Goal: Task Accomplishment & Management: Manage account settings

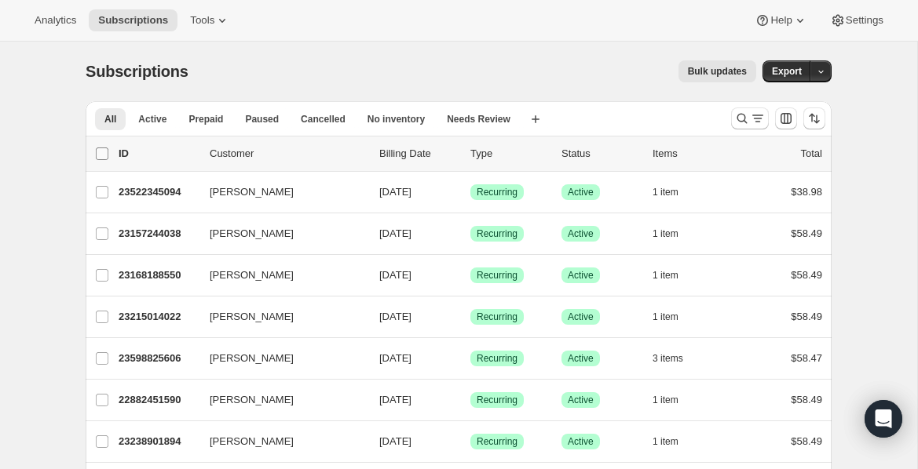
click at [102, 151] on input "0 selected" at bounding box center [102, 154] width 13 height 13
checkbox input "true"
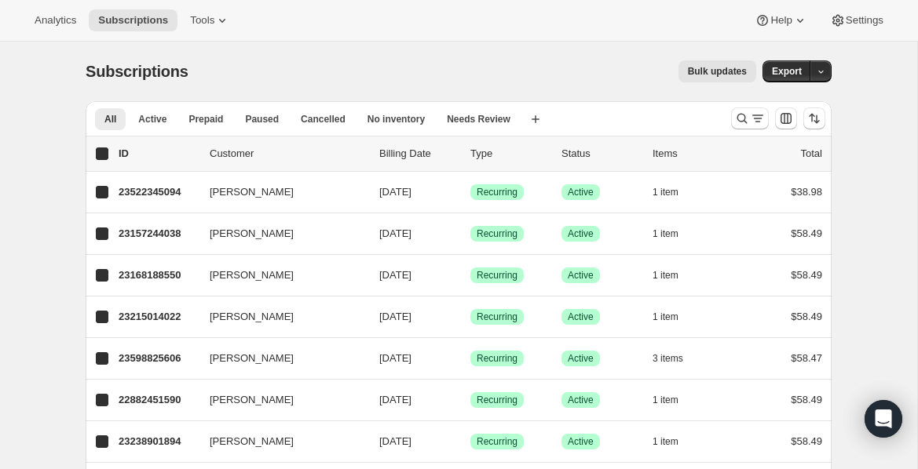
checkbox input "true"
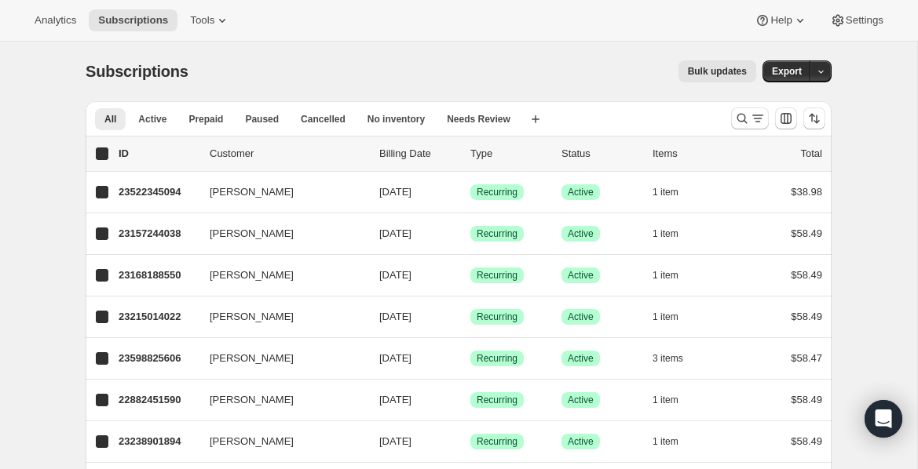
checkbox input "true"
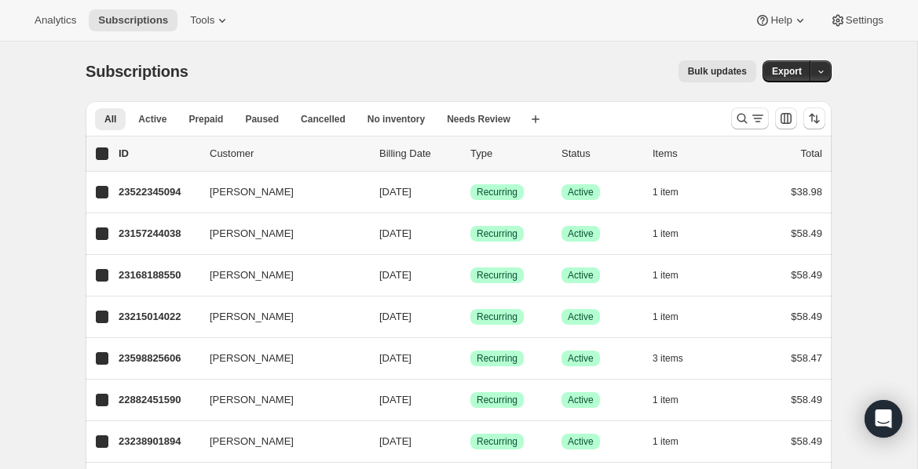
checkbox input "true"
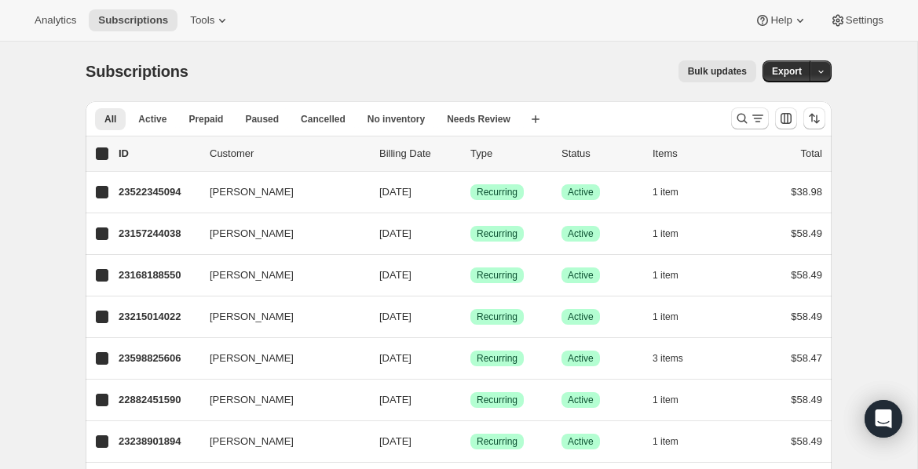
checkbox input "true"
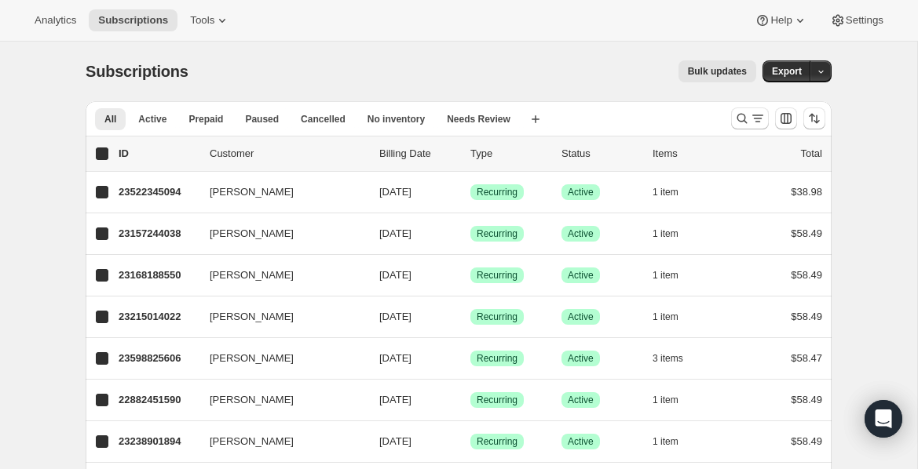
checkbox input "true"
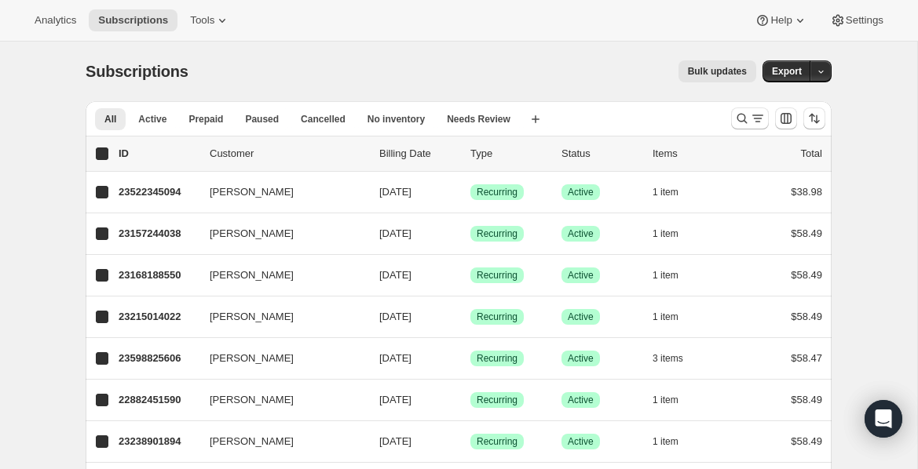
checkbox input "true"
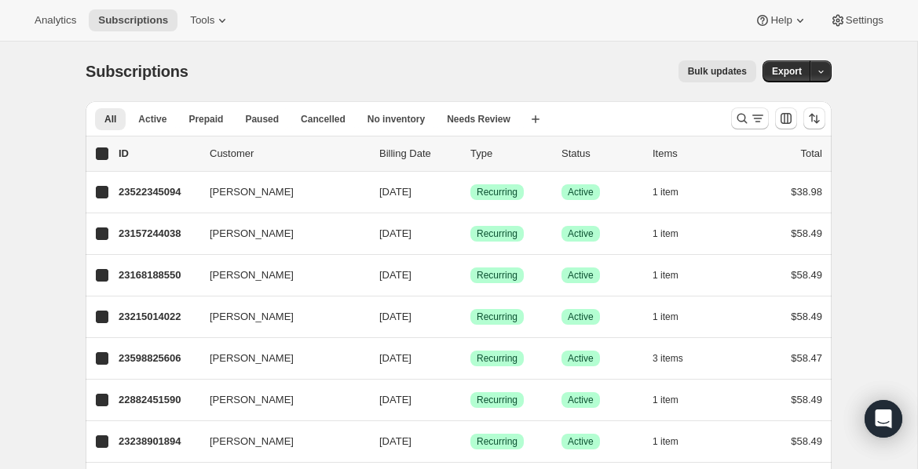
checkbox input "true"
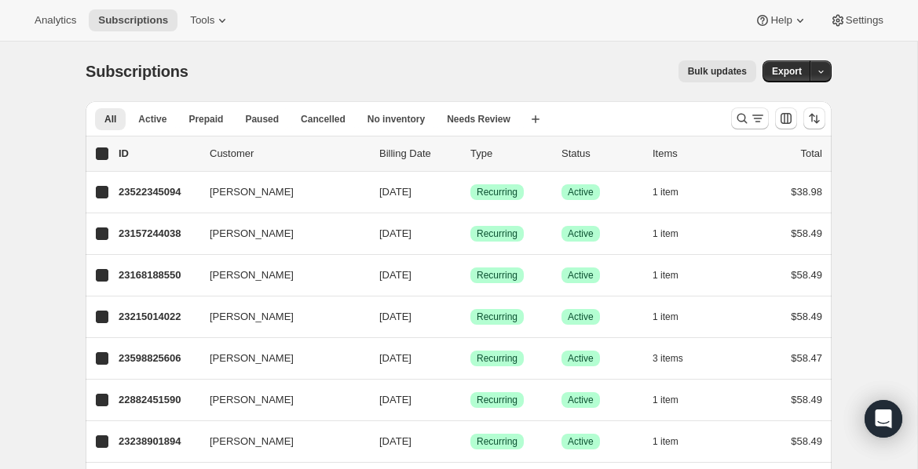
checkbox input "true"
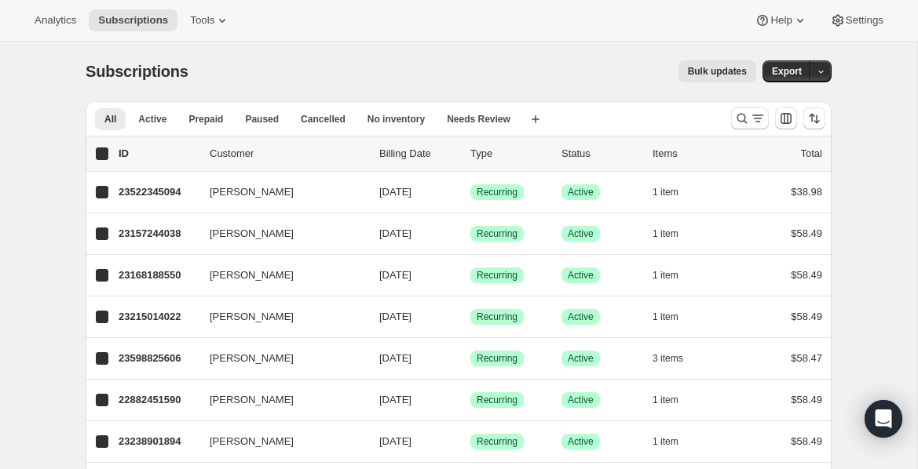
checkbox input "true"
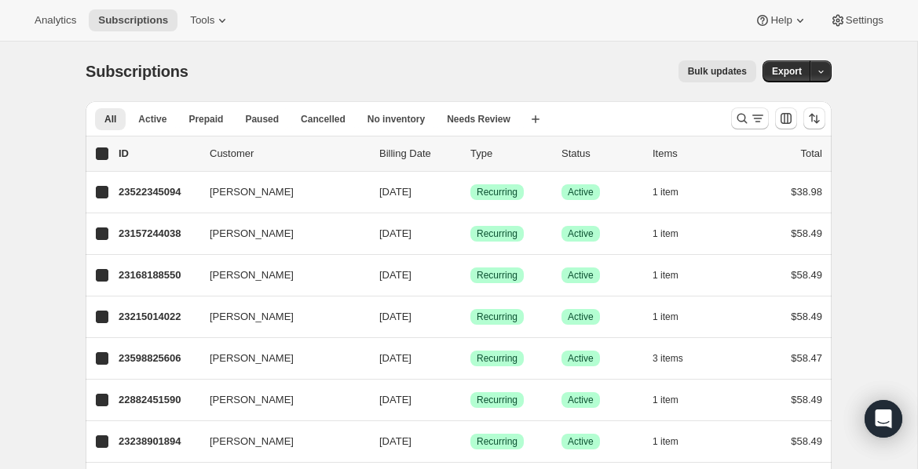
checkbox input "true"
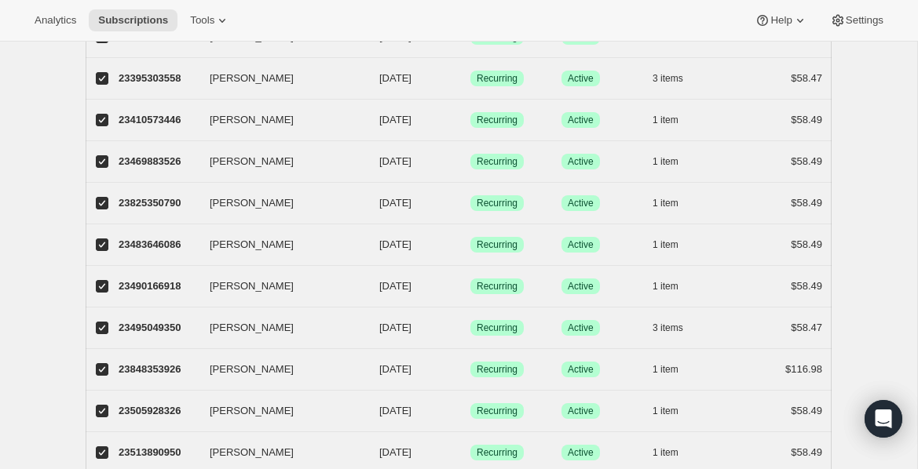
scroll to position [1871, 0]
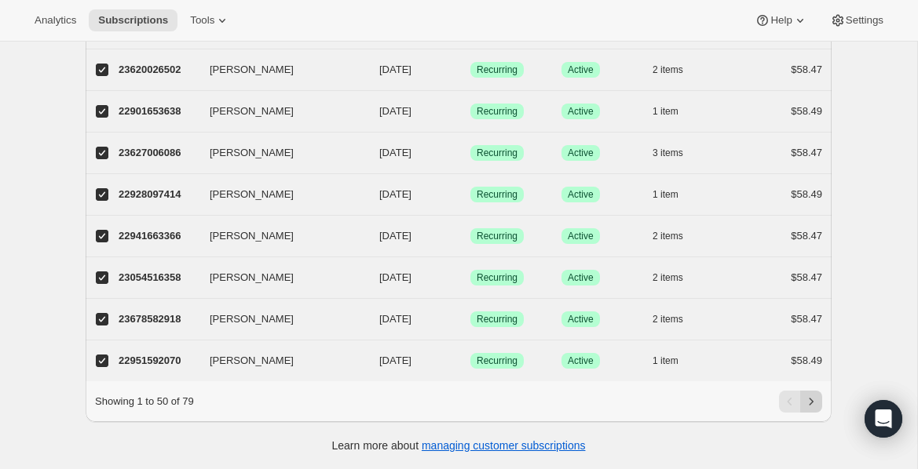
click at [812, 406] on icon "Next" at bounding box center [811, 402] width 16 height 16
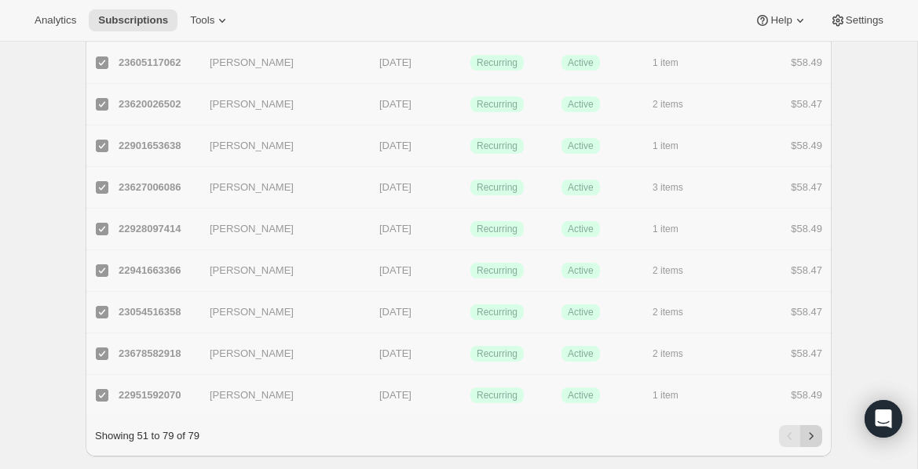
checkbox input "false"
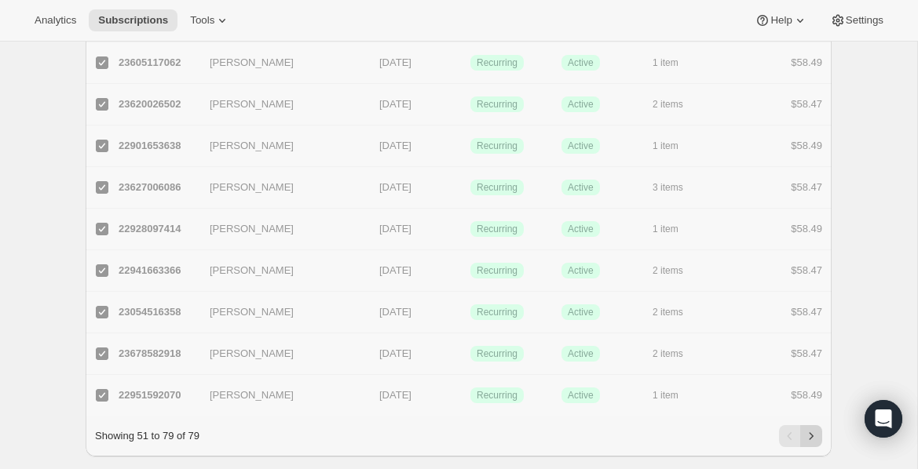
checkbox input "false"
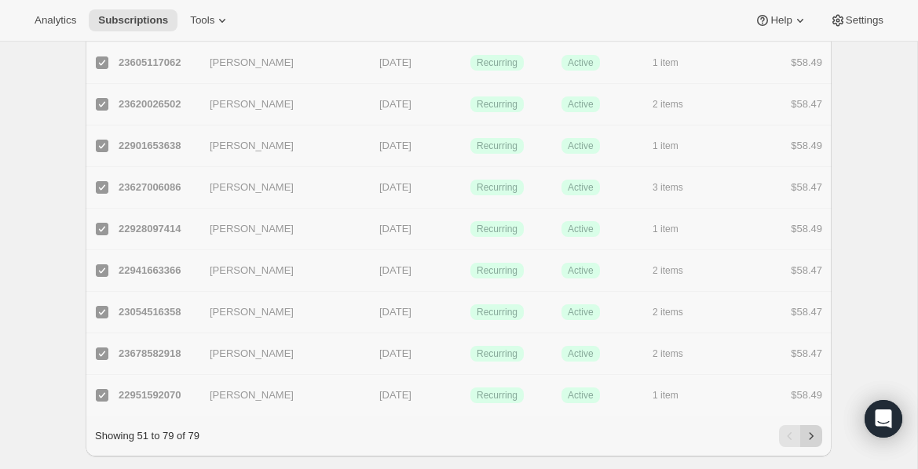
checkbox input "false"
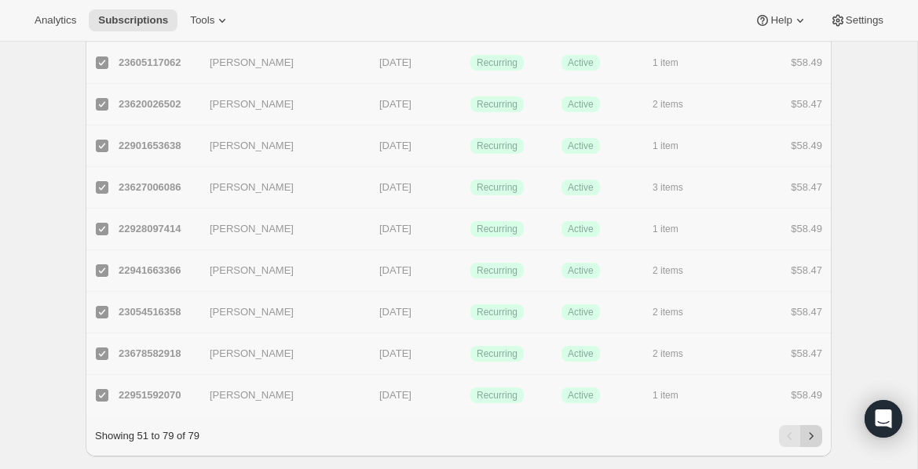
checkbox input "false"
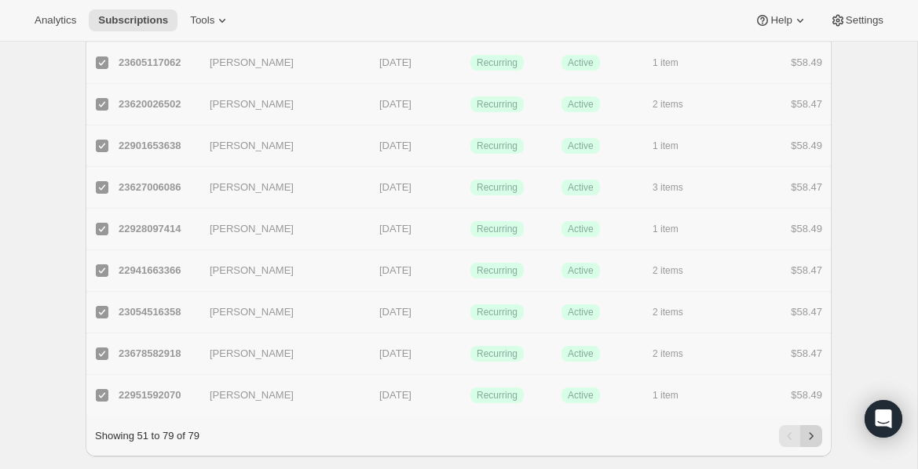
checkbox input "false"
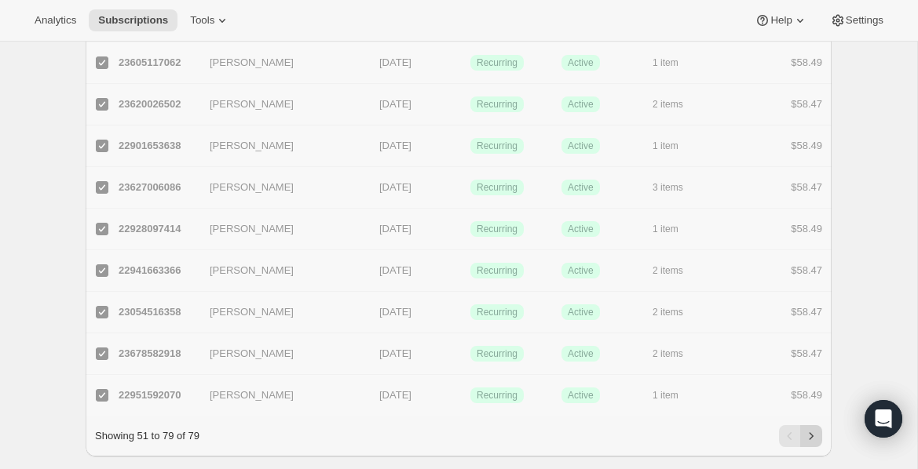
checkbox input "false"
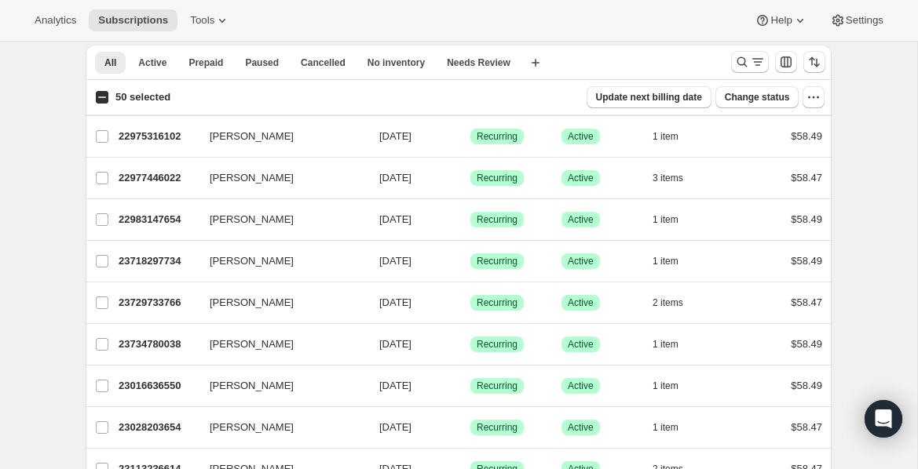
scroll to position [0, 0]
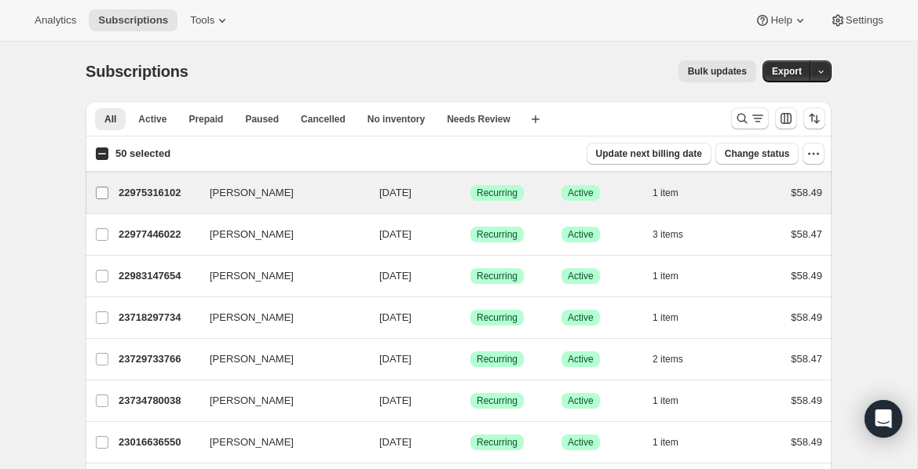
click at [103, 195] on input "[PERSON_NAME]" at bounding box center [102, 193] width 13 height 13
checkbox input "true"
click at [104, 155] on input "51 selected" at bounding box center [102, 154] width 13 height 13
checkbox input "true"
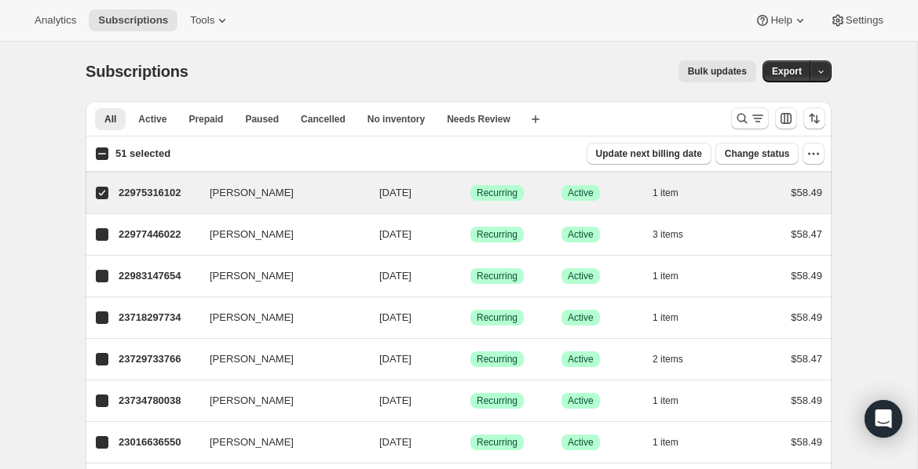
checkbox input "true"
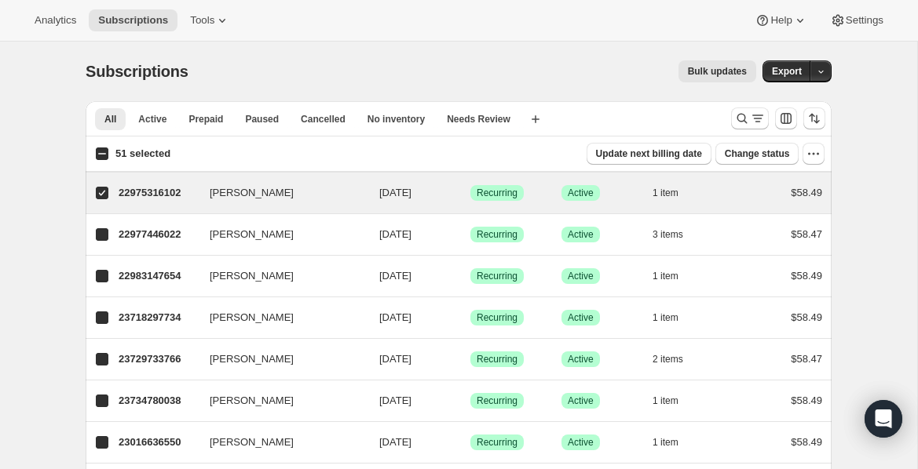
checkbox input "true"
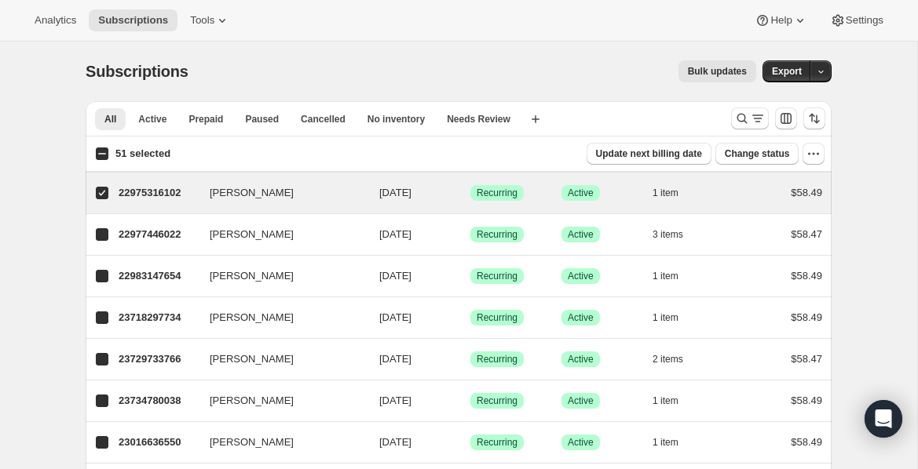
checkbox input "true"
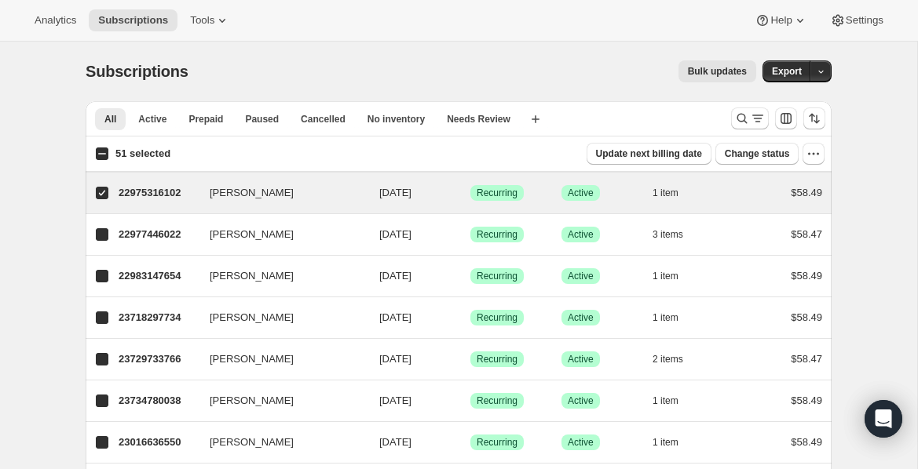
checkbox input "true"
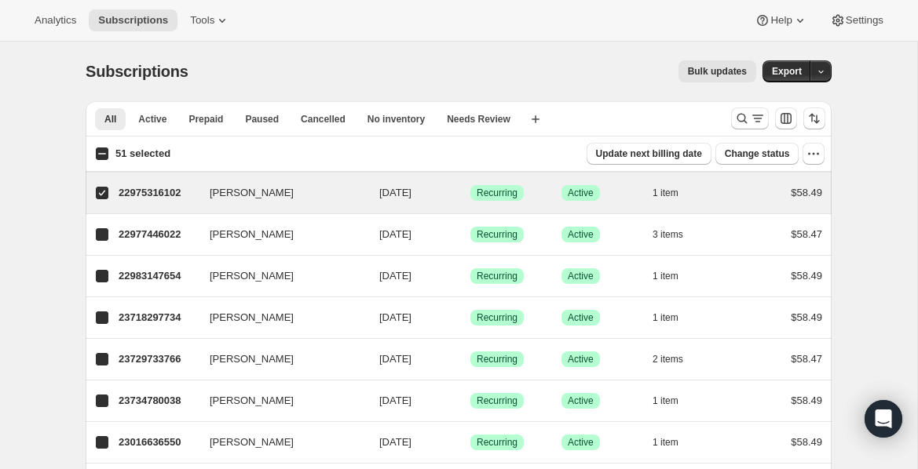
checkbox input "true"
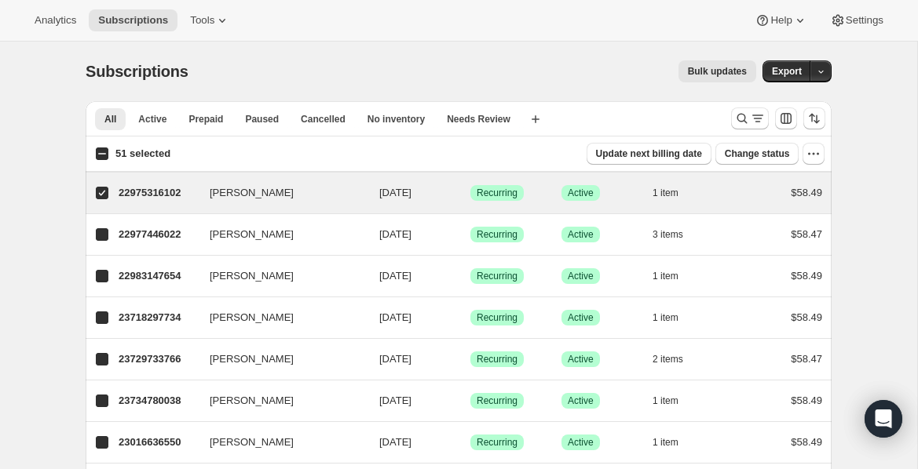
checkbox input "true"
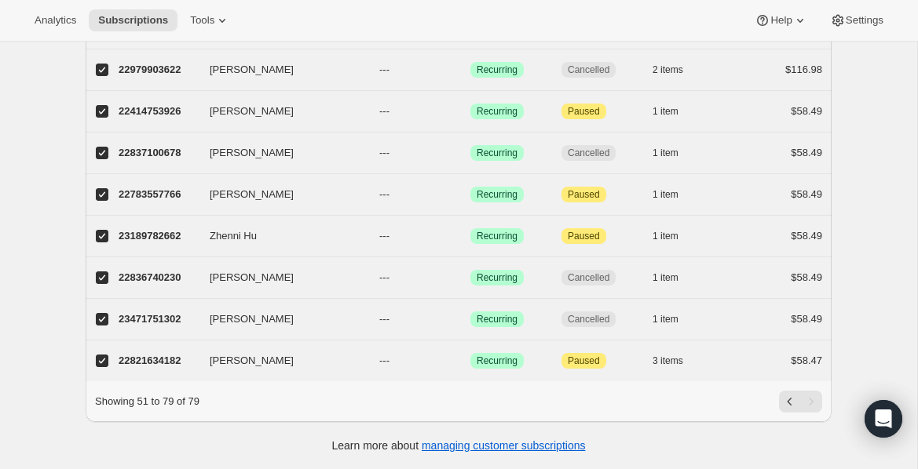
scroll to position [969, 0]
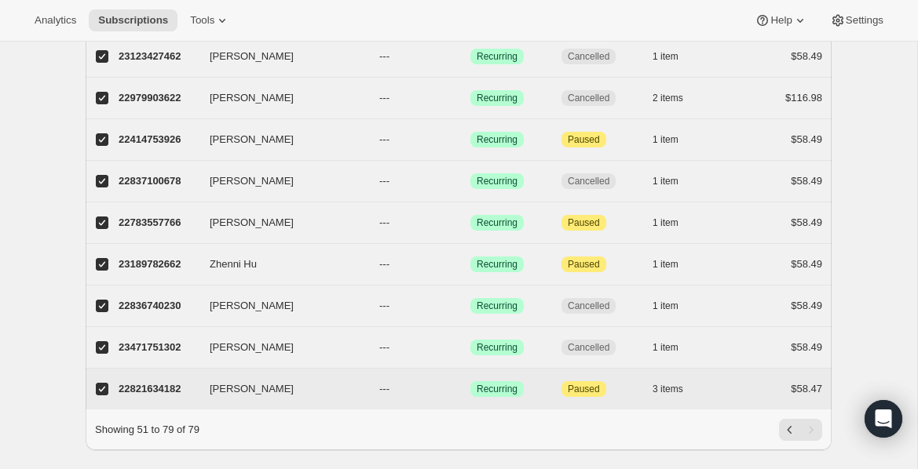
click at [105, 392] on input "[PERSON_NAME]" at bounding box center [102, 389] width 13 height 13
checkbox input "false"
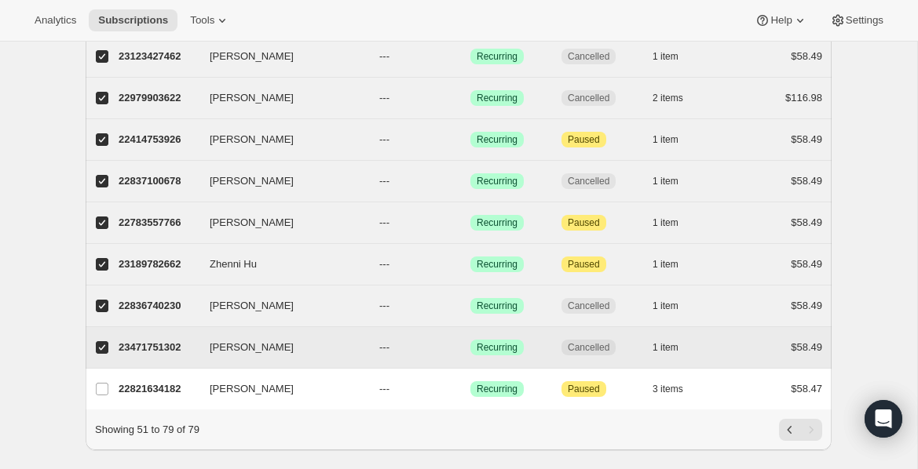
click at [100, 345] on input "[PERSON_NAME]" at bounding box center [102, 348] width 13 height 13
checkbox input "false"
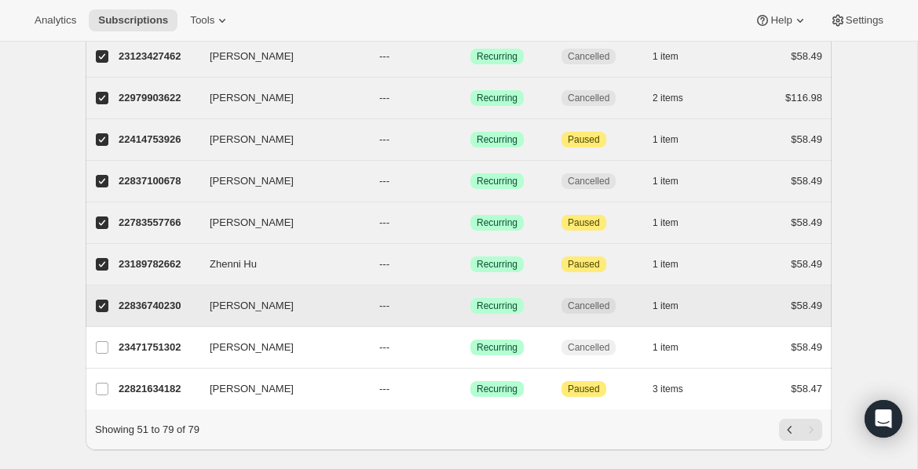
click at [100, 313] on label "[PERSON_NAME]" at bounding box center [102, 306] width 33 height 41
click at [100, 312] on input "[PERSON_NAME]" at bounding box center [102, 306] width 13 height 13
checkbox input "false"
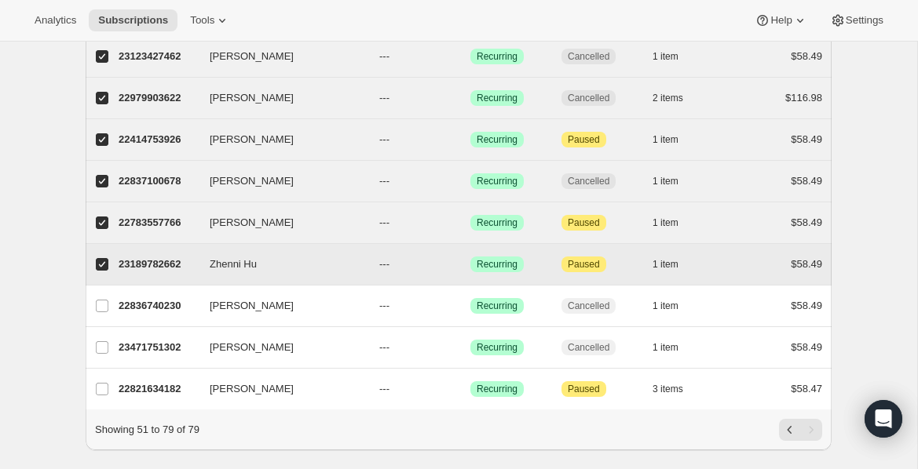
click at [104, 265] on input "Zhenni Hu" at bounding box center [102, 264] width 13 height 13
checkbox input "false"
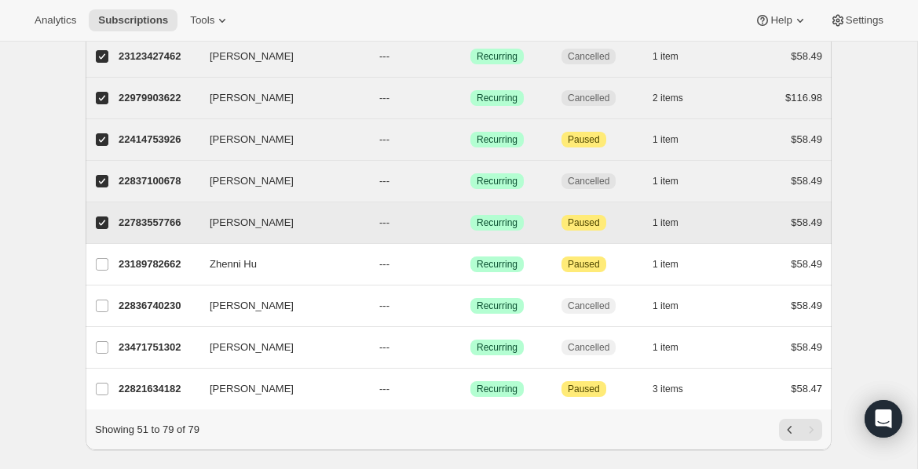
click at [105, 227] on input "[PERSON_NAME]" at bounding box center [102, 223] width 13 height 13
checkbox input "false"
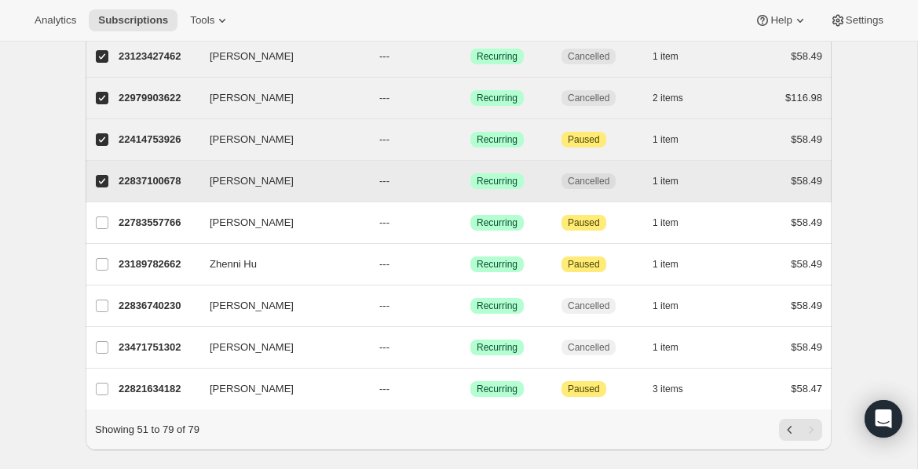
click at [98, 179] on input "[PERSON_NAME]" at bounding box center [102, 181] width 13 height 13
checkbox input "false"
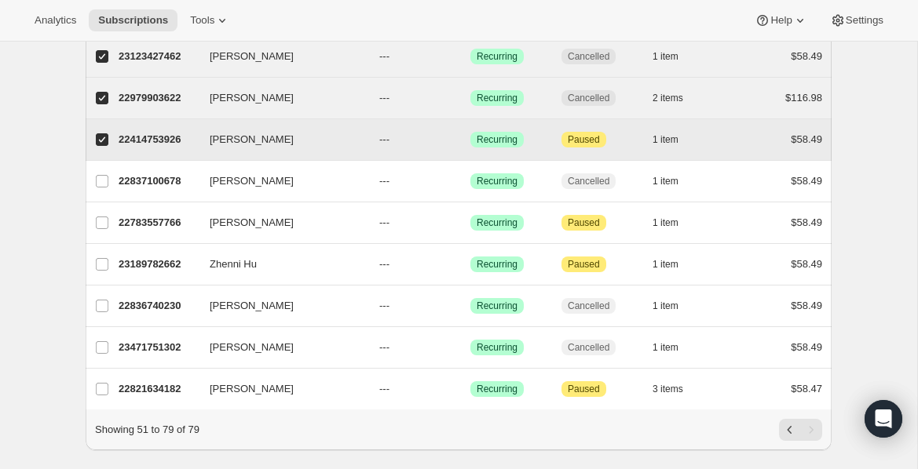
click at [101, 145] on input "[PERSON_NAME]" at bounding box center [102, 139] width 13 height 13
checkbox input "false"
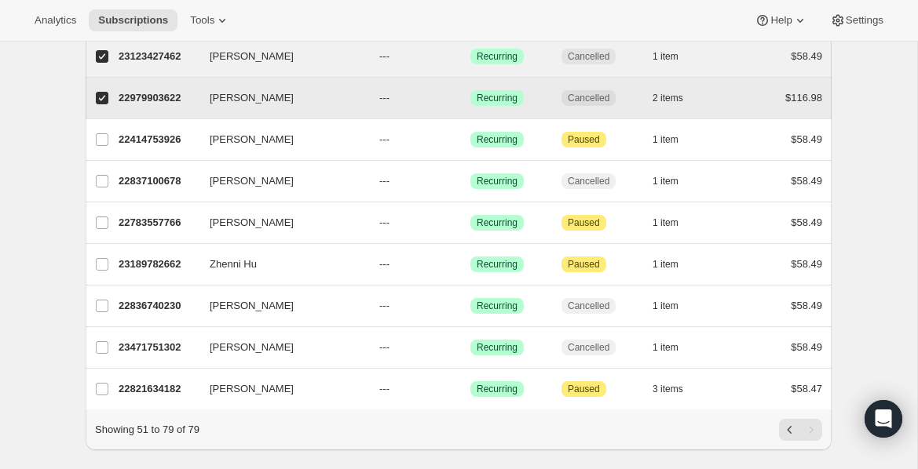
click at [106, 114] on label "[PERSON_NAME]" at bounding box center [102, 98] width 33 height 41
click at [106, 104] on input "[PERSON_NAME]" at bounding box center [102, 98] width 13 height 13
checkbox input "false"
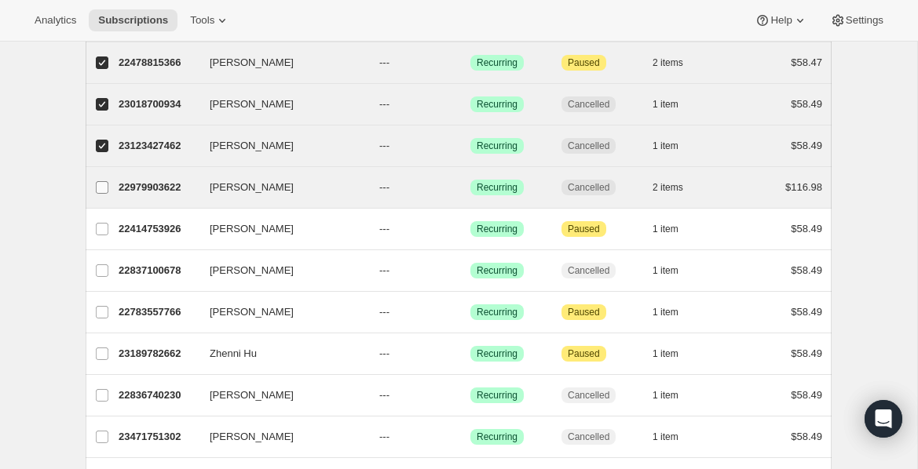
scroll to position [876, 0]
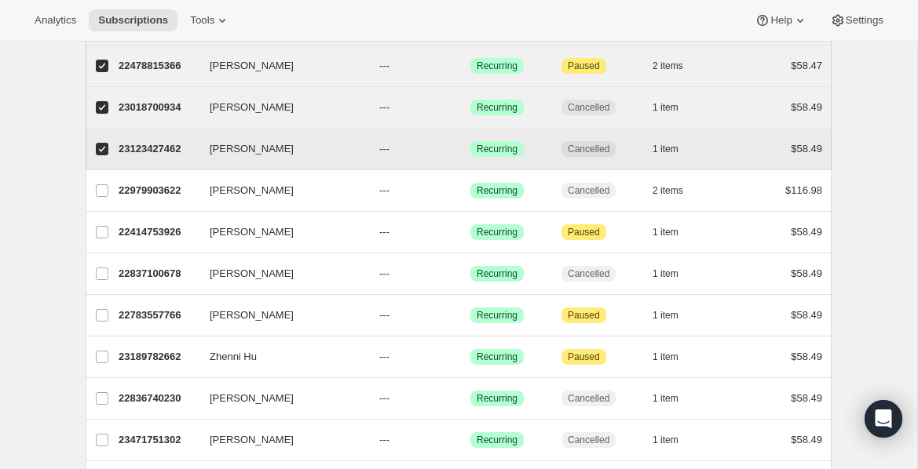
click at [102, 144] on input "[PERSON_NAME]" at bounding box center [102, 149] width 13 height 13
checkbox input "false"
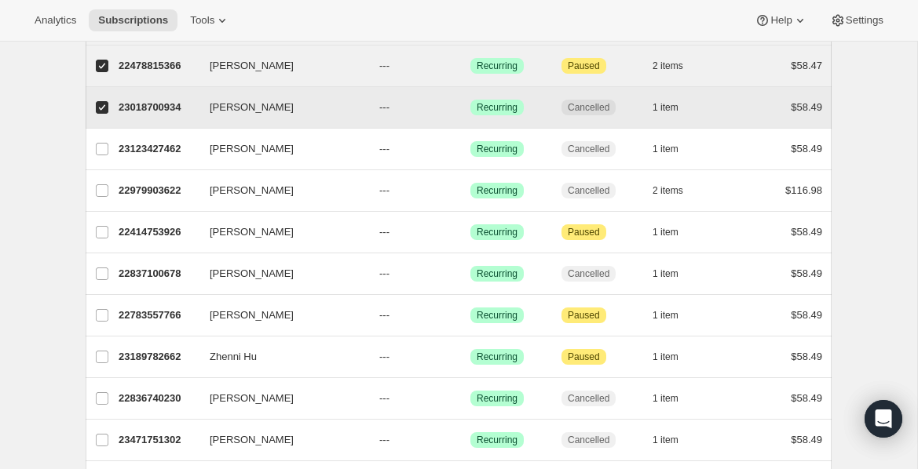
click at [101, 111] on input "[PERSON_NAME]" at bounding box center [102, 107] width 13 height 13
checkbox input "false"
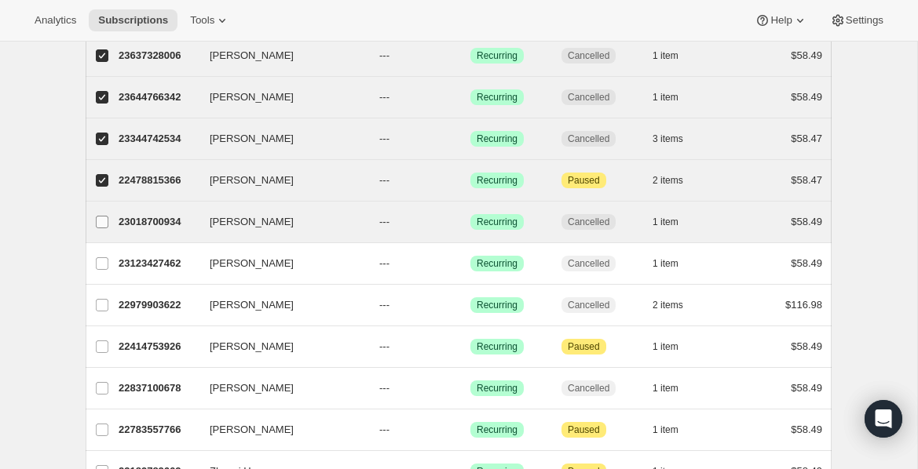
scroll to position [758, 0]
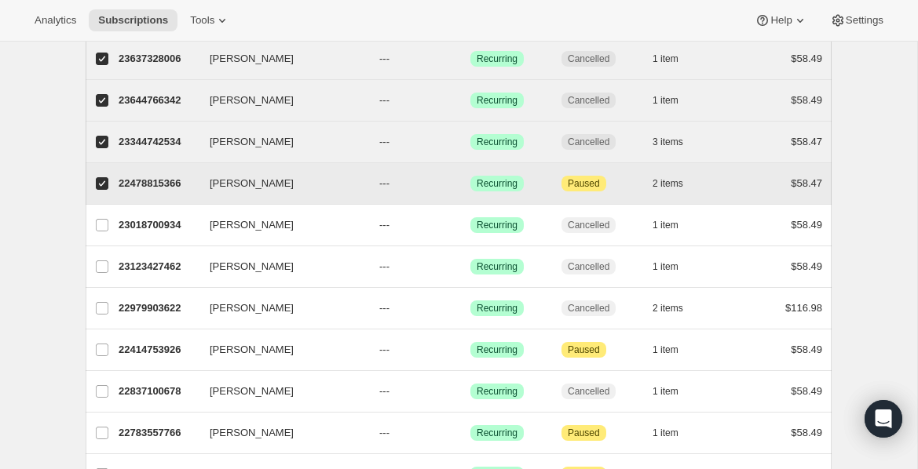
click at [98, 191] on label "[PERSON_NAME]" at bounding box center [102, 183] width 33 height 41
click at [98, 190] on input "[PERSON_NAME]" at bounding box center [102, 183] width 13 height 13
checkbox input "false"
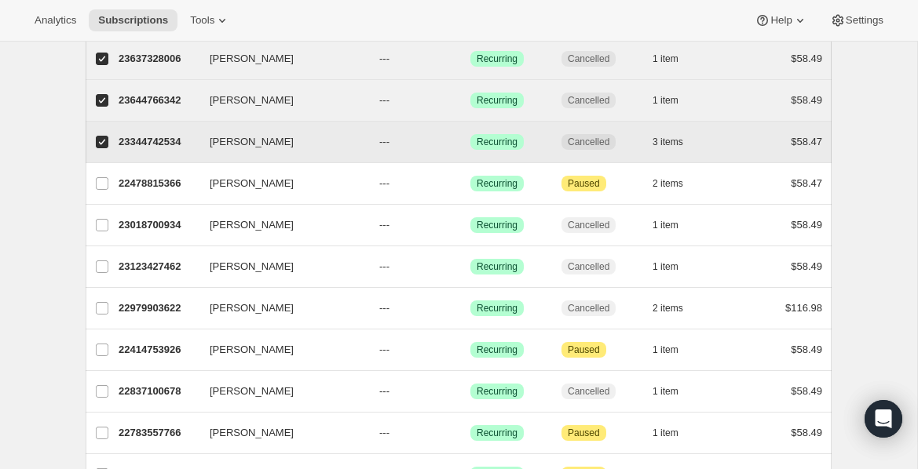
click at [97, 145] on input "[PERSON_NAME]" at bounding box center [102, 142] width 13 height 13
checkbox input "false"
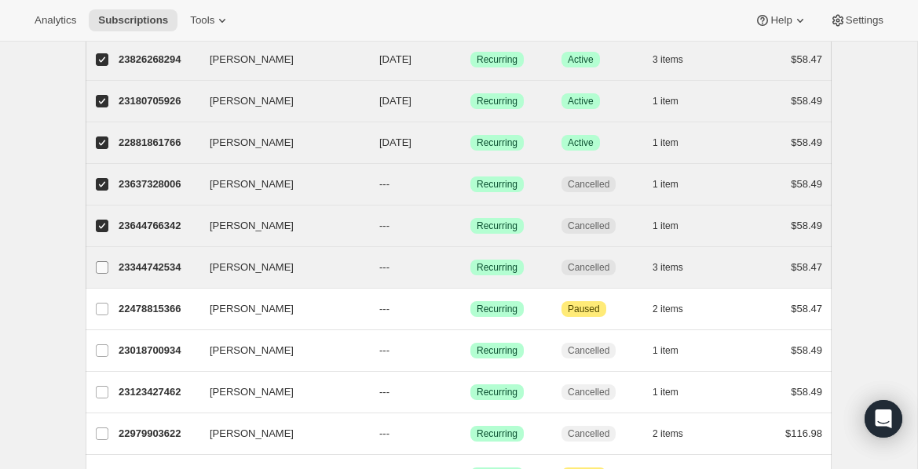
scroll to position [631, 0]
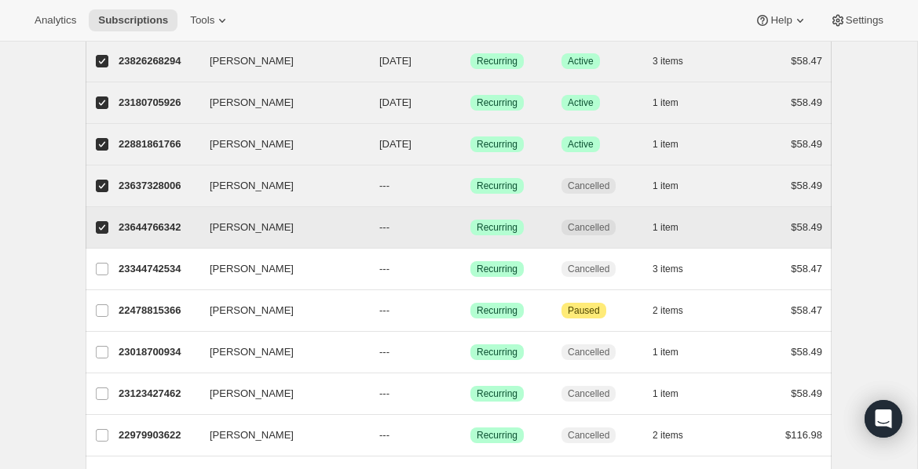
click at [101, 222] on input "[PERSON_NAME]" at bounding box center [102, 227] width 13 height 13
checkbox input "false"
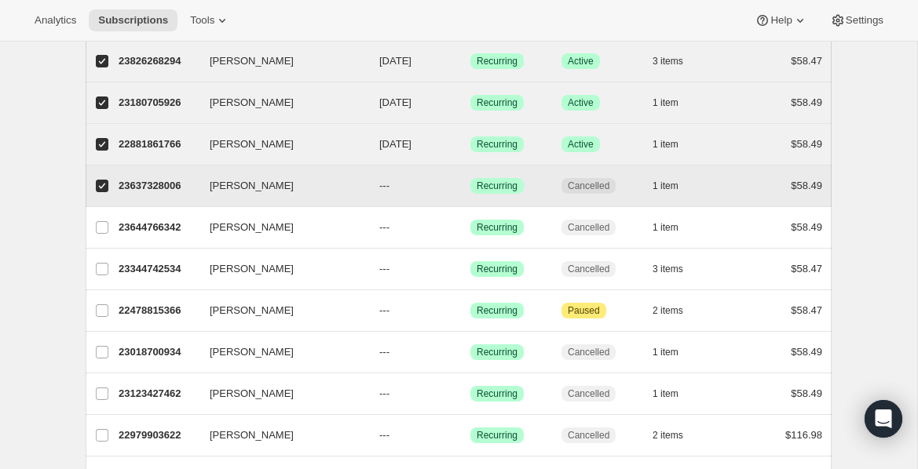
click at [101, 202] on label "[PERSON_NAME]" at bounding box center [102, 186] width 33 height 41
click at [101, 192] on input "[PERSON_NAME]" at bounding box center [102, 186] width 13 height 13
checkbox input "false"
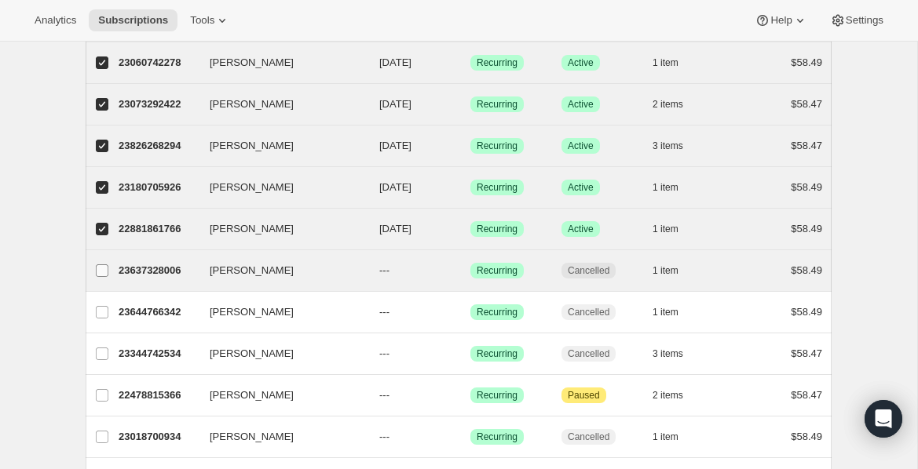
scroll to position [0, 0]
